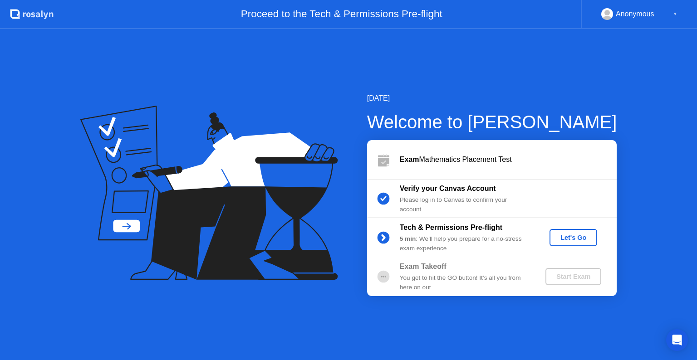
click at [574, 235] on div "Let's Go" at bounding box center [573, 237] width 40 height 7
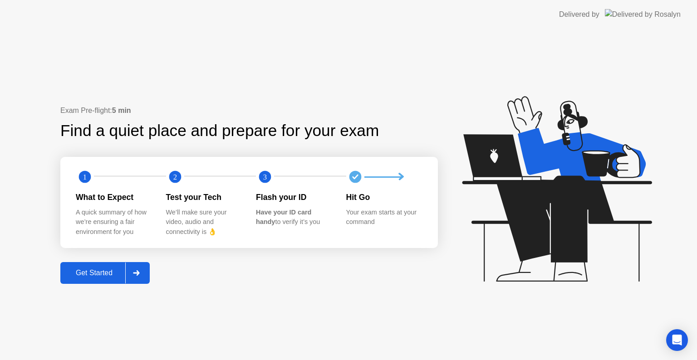
click at [108, 269] on div "Get Started" at bounding box center [94, 273] width 62 height 8
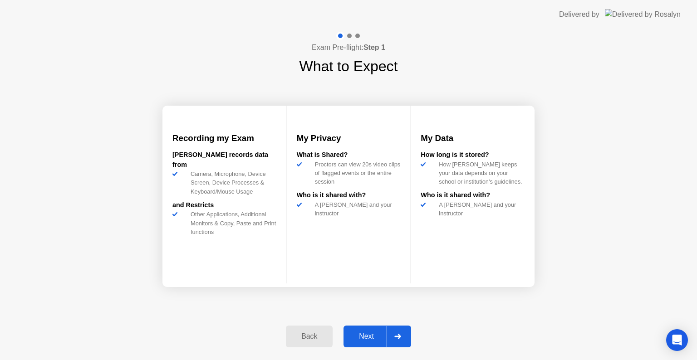
click at [364, 333] on div "Next" at bounding box center [366, 337] width 40 height 8
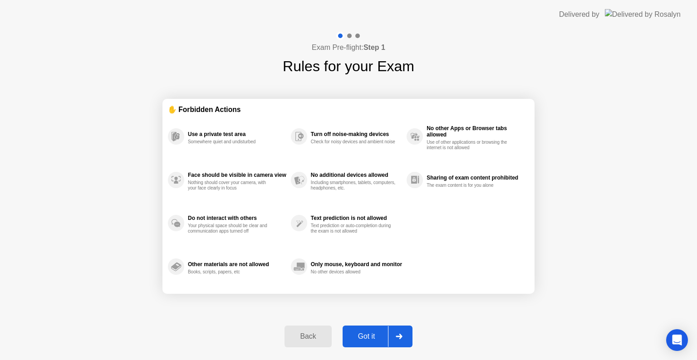
click at [364, 333] on div "Got it" at bounding box center [366, 337] width 43 height 8
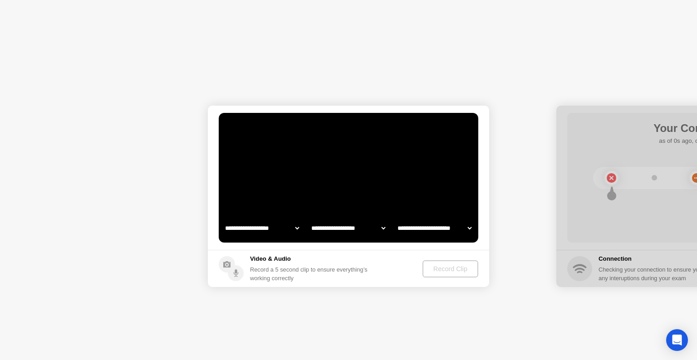
select select "**********"
select select "*******"
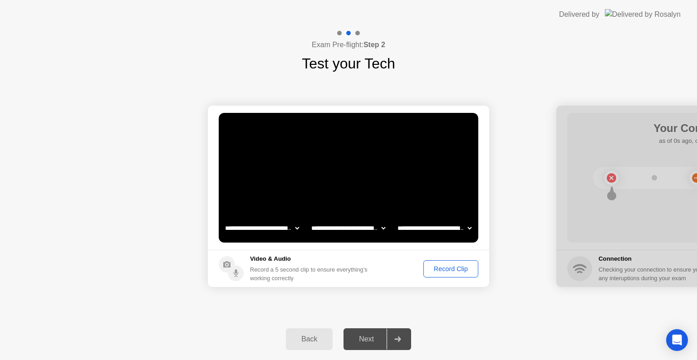
click at [448, 269] on div "Record Clip" at bounding box center [450, 268] width 49 height 7
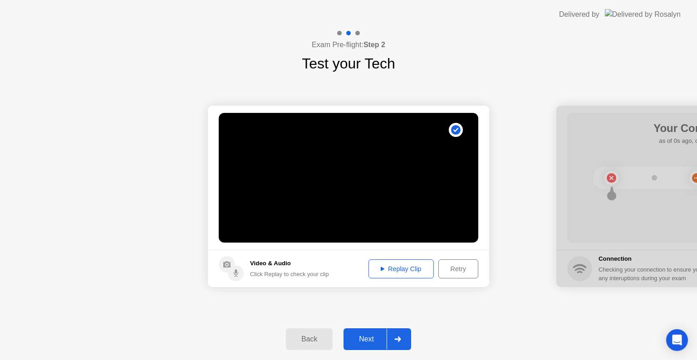
click at [370, 332] on button "Next" at bounding box center [377, 339] width 68 height 22
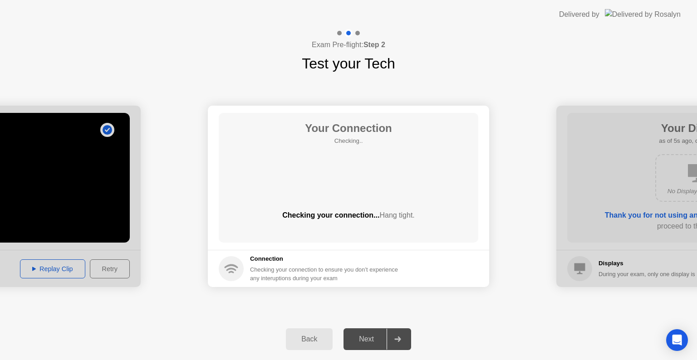
click at [370, 342] on div "Next" at bounding box center [366, 339] width 40 height 8
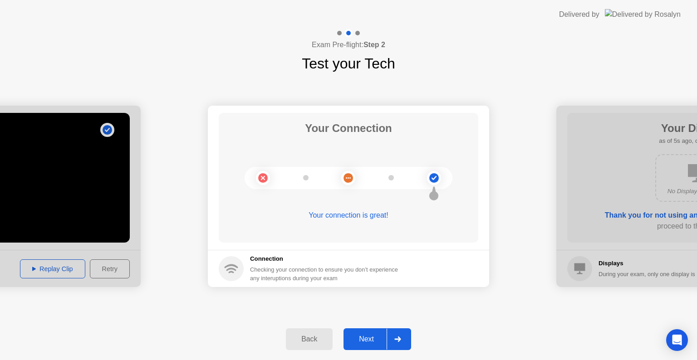
click at [371, 341] on div "Next" at bounding box center [366, 339] width 40 height 8
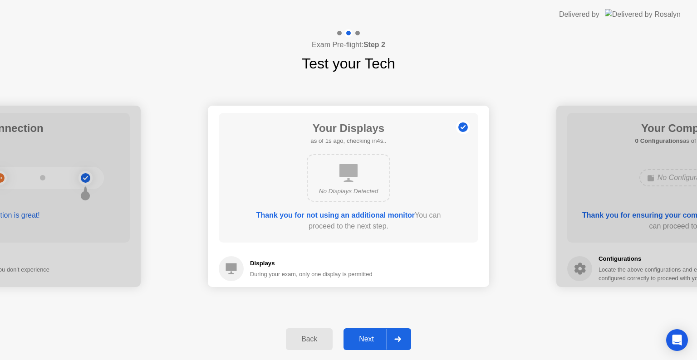
click at [371, 341] on div "Next" at bounding box center [366, 339] width 40 height 8
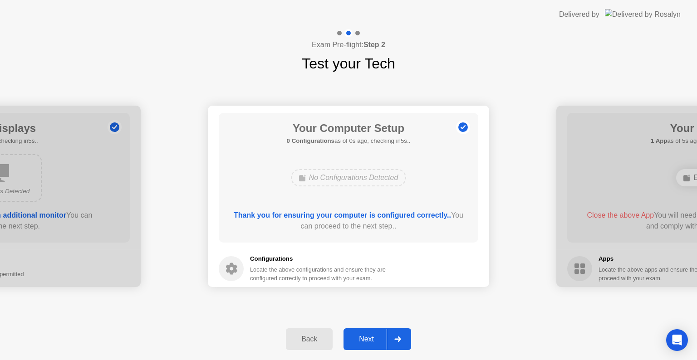
click at [371, 341] on div "Next" at bounding box center [366, 339] width 40 height 8
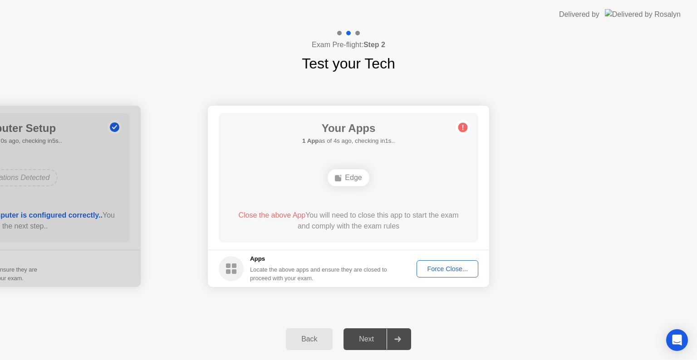
click at [446, 268] on div "Force Close..." at bounding box center [447, 268] width 55 height 7
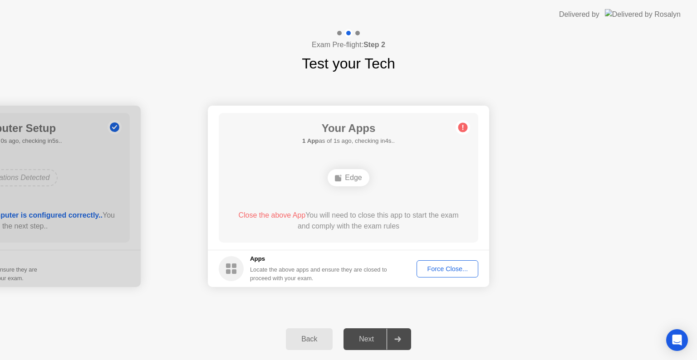
click at [316, 335] on div "Back" at bounding box center [309, 339] width 41 height 8
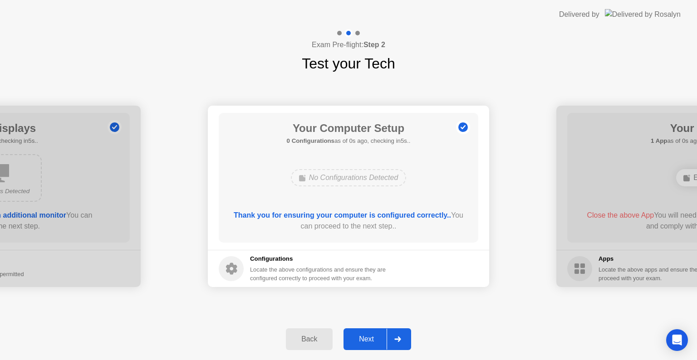
click at [379, 335] on div "Next" at bounding box center [366, 339] width 40 height 8
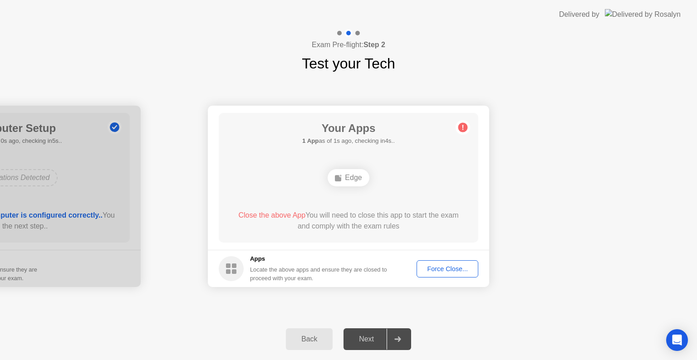
click at [444, 267] on div "Force Close..." at bounding box center [447, 268] width 55 height 7
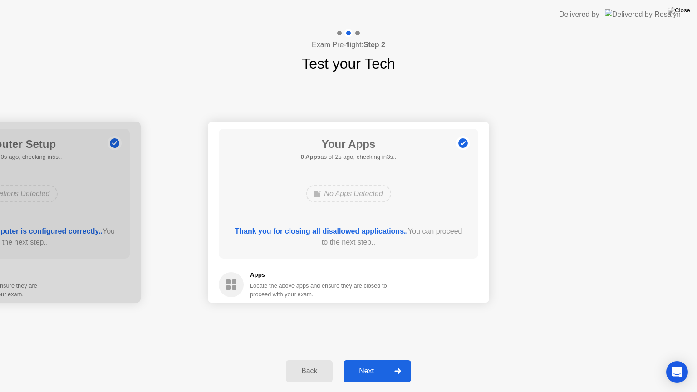
click at [366, 360] on button "Next" at bounding box center [377, 371] width 68 height 22
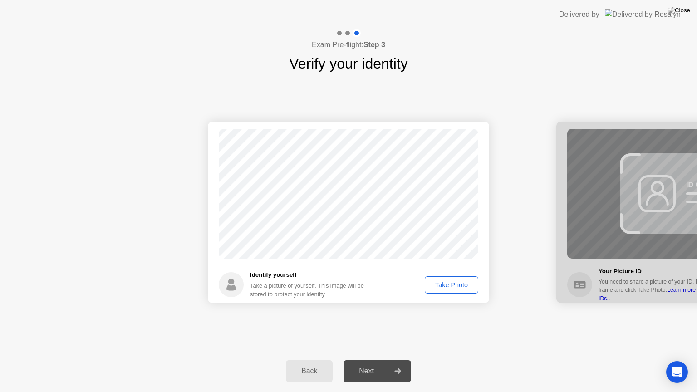
click at [437, 284] on div "Take Photo" at bounding box center [451, 284] width 47 height 7
click at [377, 360] on button "Next" at bounding box center [377, 371] width 68 height 22
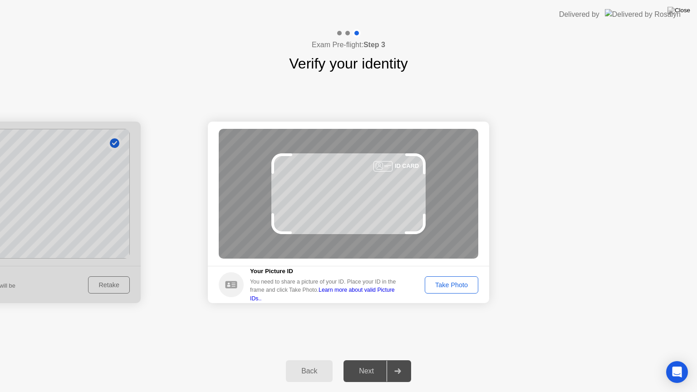
click at [369, 360] on div "Next" at bounding box center [366, 371] width 40 height 8
click at [455, 286] on div "Take Photo" at bounding box center [451, 284] width 47 height 7
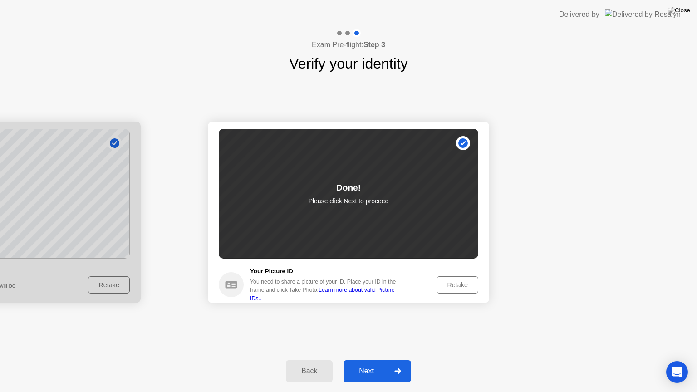
click at [361, 360] on div "Next" at bounding box center [366, 371] width 40 height 8
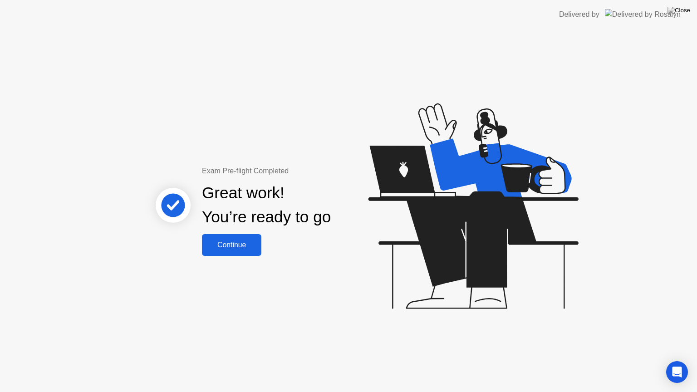
click at [238, 241] on div "Continue" at bounding box center [232, 245] width 54 height 8
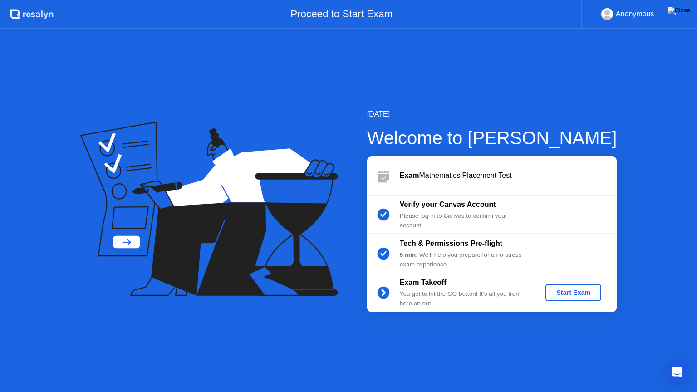
click at [578, 289] on div "Start Exam" at bounding box center [573, 292] width 49 height 7
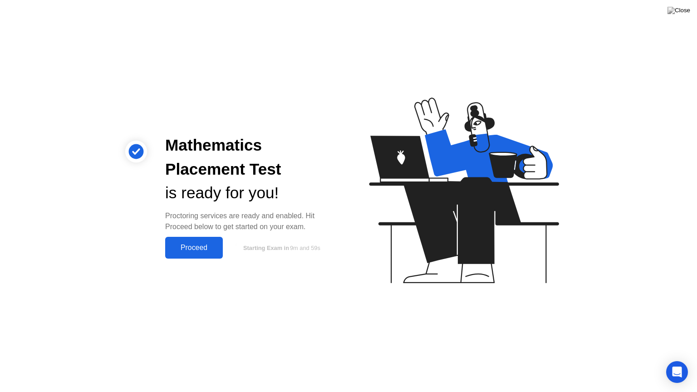
click at [195, 254] on button "Proceed" at bounding box center [194, 248] width 58 height 22
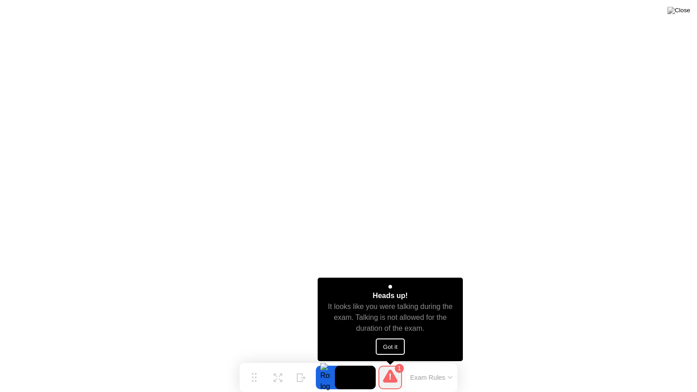
click at [391, 347] on button "Got it" at bounding box center [390, 346] width 29 height 16
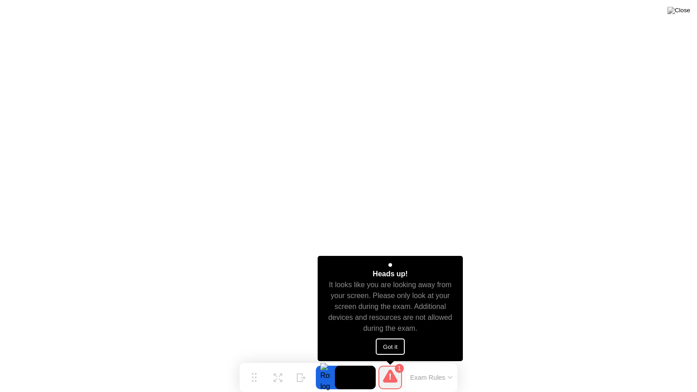
click at [392, 344] on button "Got it" at bounding box center [390, 346] width 29 height 16
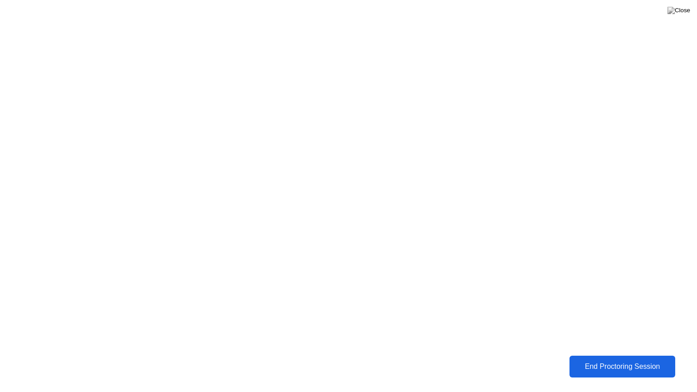
click at [619, 360] on div "End Proctoring Session" at bounding box center [622, 366] width 108 height 9
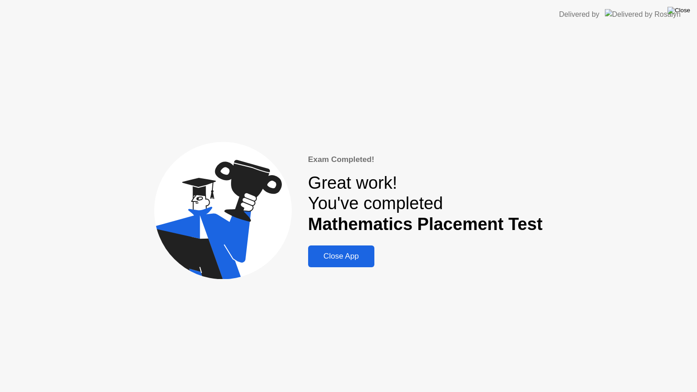
click at [681, 11] on img at bounding box center [678, 10] width 23 height 7
